Goal: Task Accomplishment & Management: Manage account settings

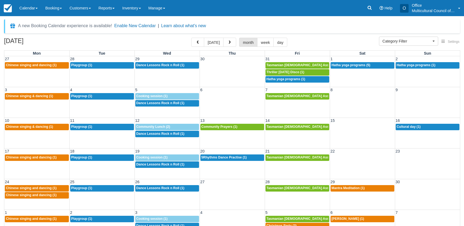
select select
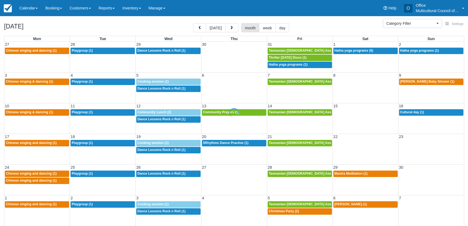
select select
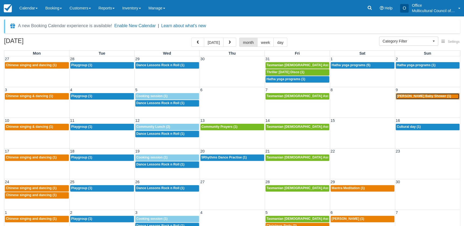
click at [426, 98] on div "12p Morgan's Baby Shower (1)" at bounding box center [428, 96] width 62 height 4
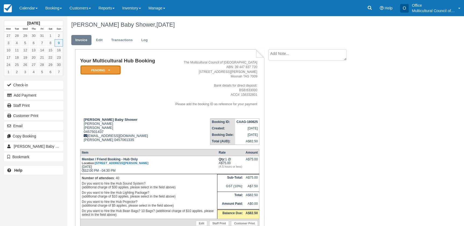
click at [115, 70] on em "Pending" at bounding box center [100, 69] width 40 height 9
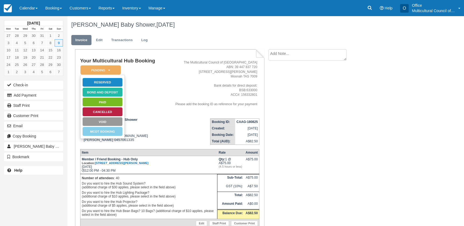
click at [157, 112] on td "Your Multicultural Hub Booking Pending   Reserved Bond and deposit Paid Cancell…" at bounding box center [121, 86] width 83 height 56
click at [150, 98] on td "Your Multicultural Hub Booking Pending   Reserved Bond and deposit Paid Cancell…" at bounding box center [121, 86] width 83 height 56
click at [115, 72] on em "Pending" at bounding box center [100, 69] width 40 height 9
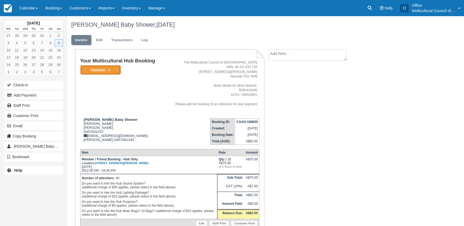
click at [115, 72] on em "Pending" at bounding box center [100, 69] width 40 height 9
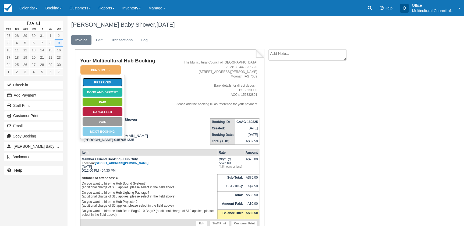
click at [114, 82] on link "Reserved" at bounding box center [102, 82] width 40 height 9
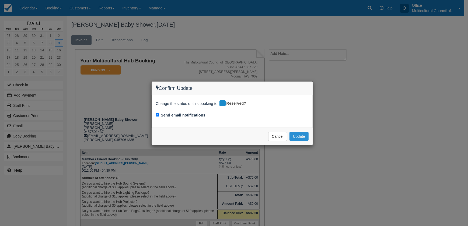
click at [298, 137] on button "Update" at bounding box center [298, 136] width 19 height 9
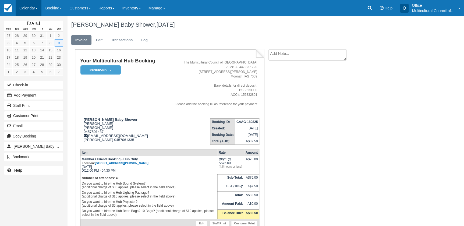
click at [23, 5] on link "Calendar" at bounding box center [29, 8] width 26 height 16
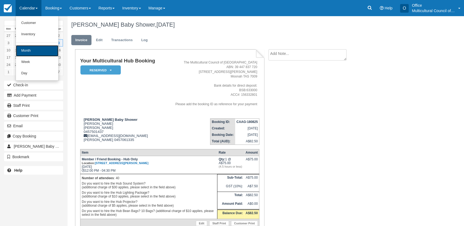
click at [32, 46] on link "Month" at bounding box center [37, 50] width 43 height 11
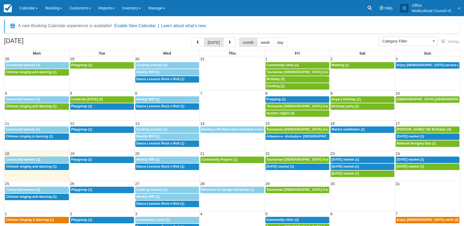
select select
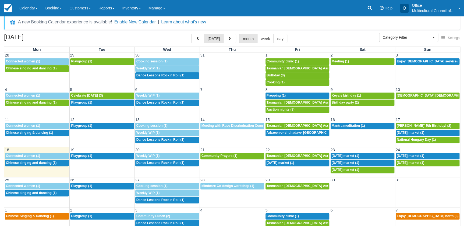
scroll to position [16, 0]
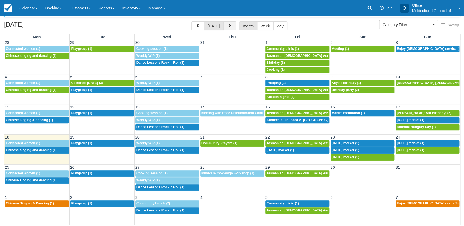
click at [228, 27] on span "button" at bounding box center [230, 26] width 4 height 4
